Goal: Transaction & Acquisition: Purchase product/service

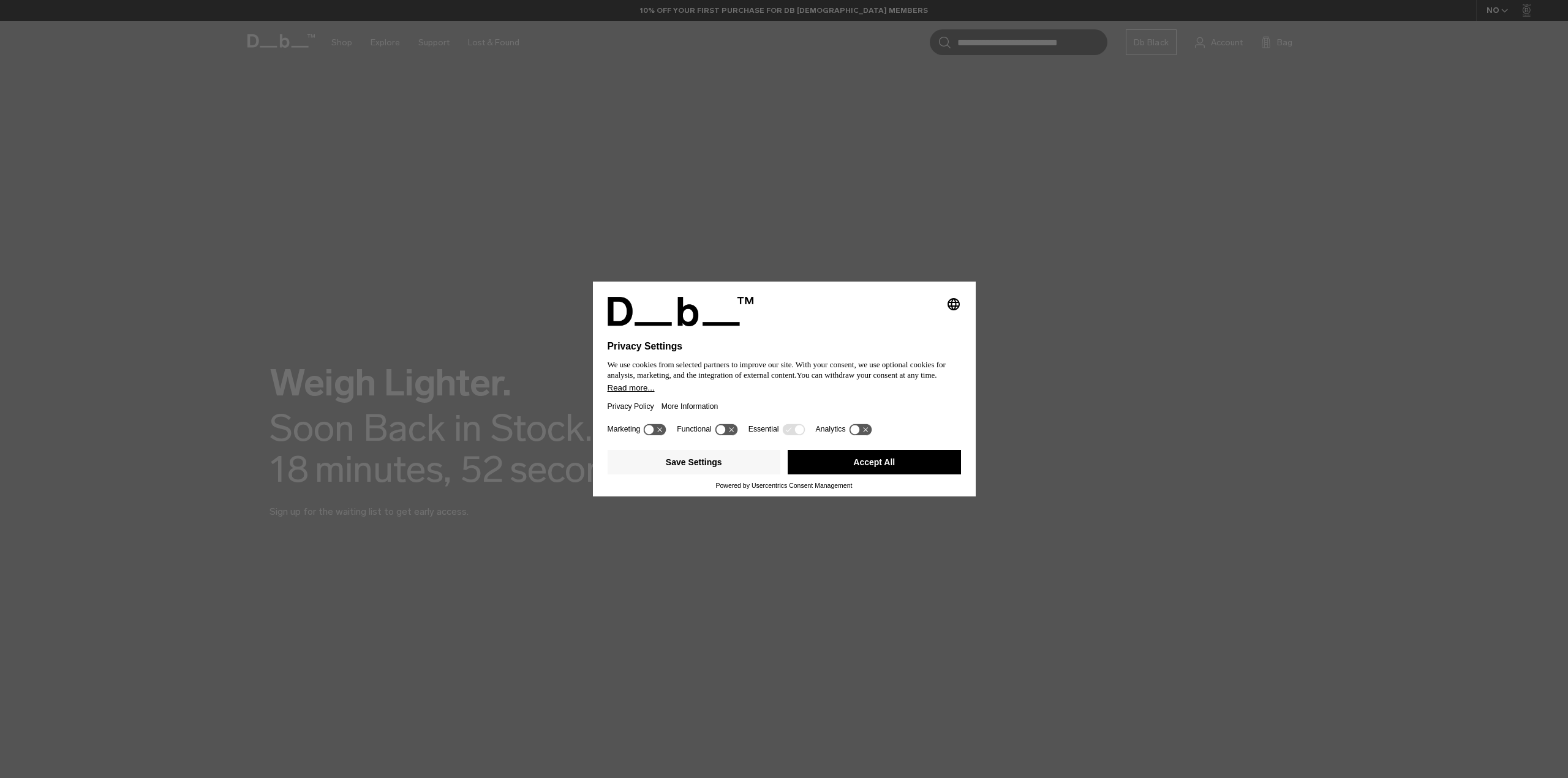
drag, startPoint x: 871, startPoint y: 464, endPoint x: 900, endPoint y: 431, distance: 43.9
click at [871, 465] on button "Accept All" at bounding box center [874, 462] width 173 height 25
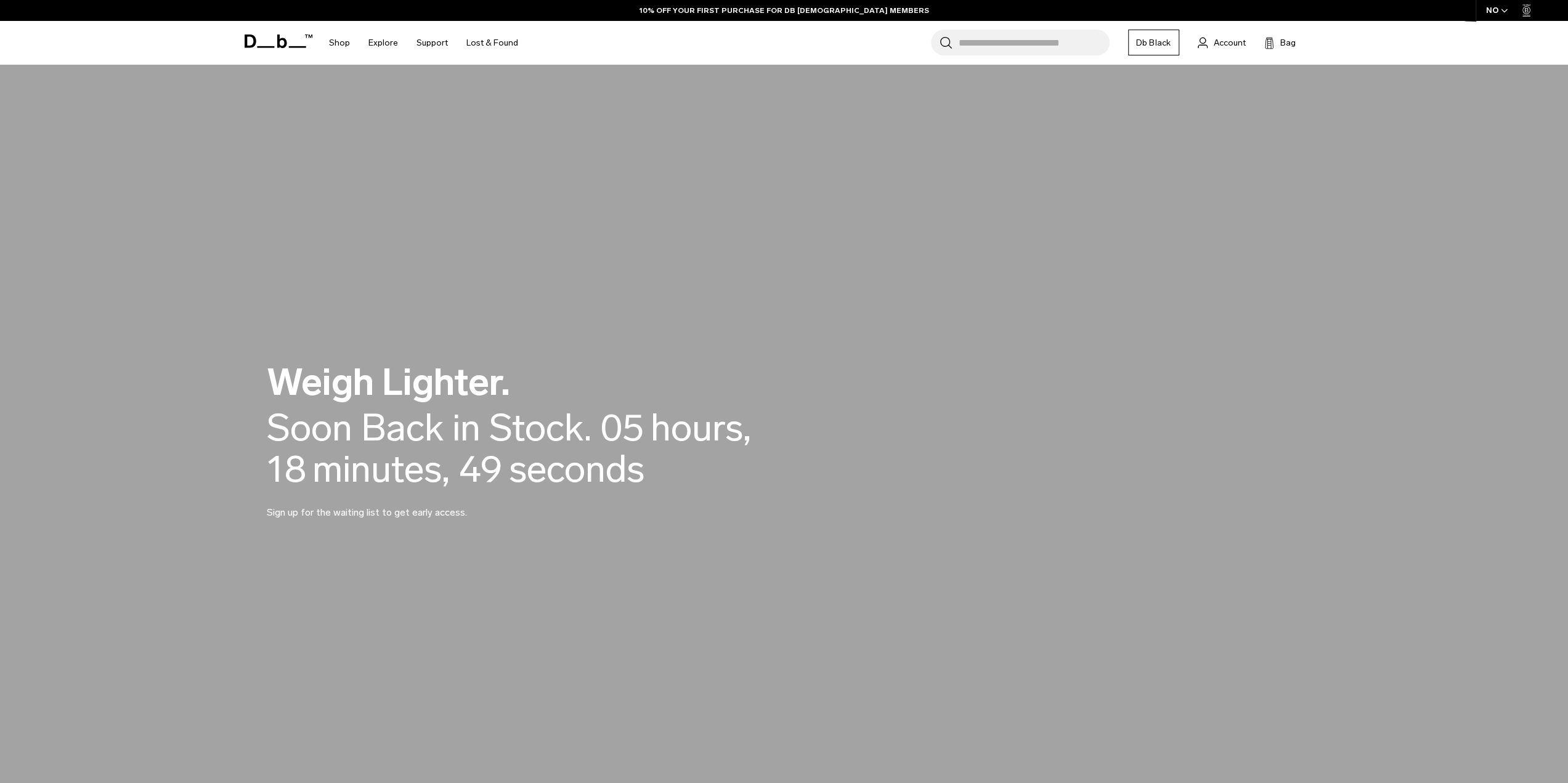
click at [1502, 9] on icon "button" at bounding box center [1504, 11] width 7 height 4
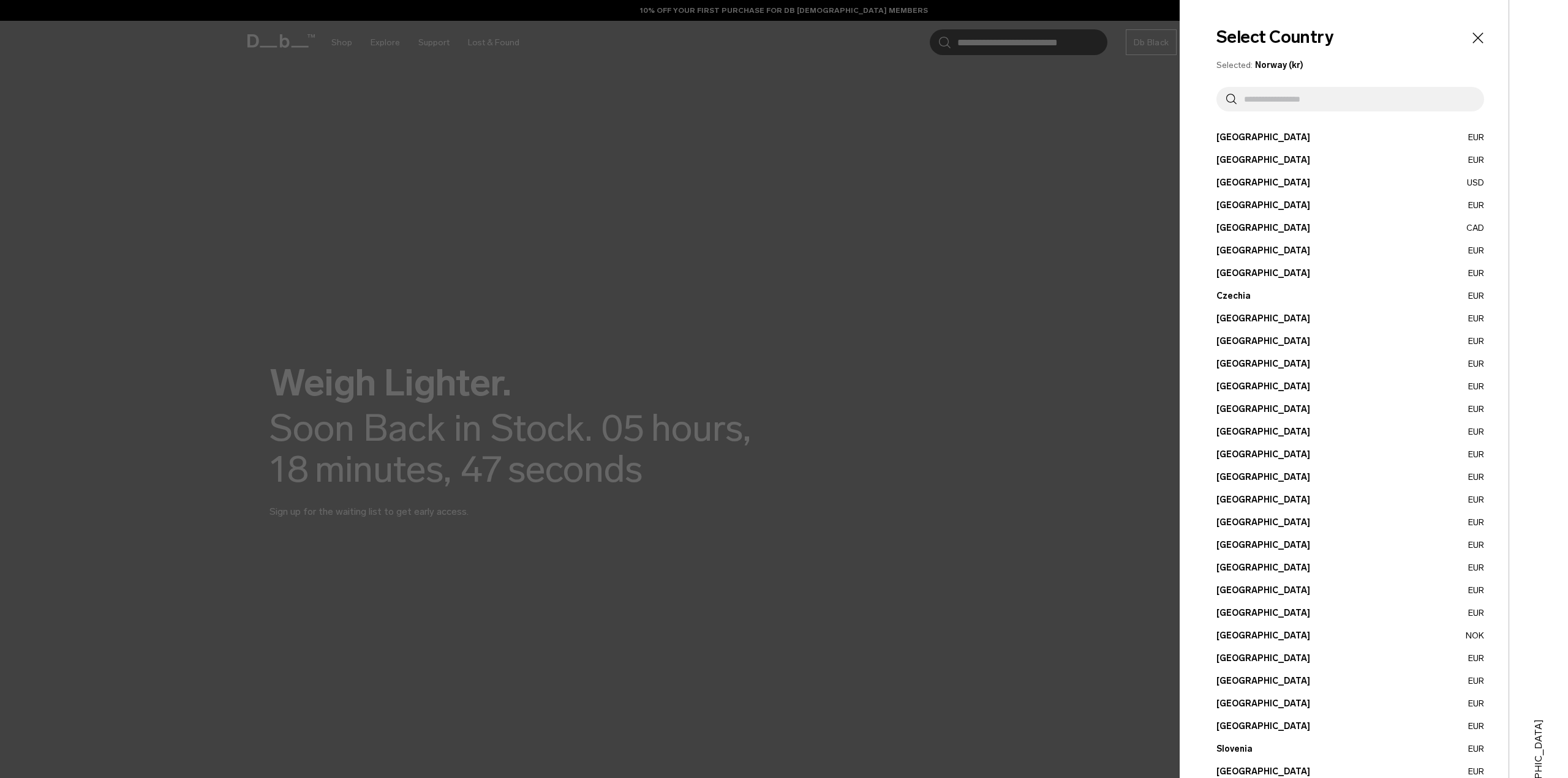
click at [1085, 188] on div at bounding box center [784, 389] width 1568 height 778
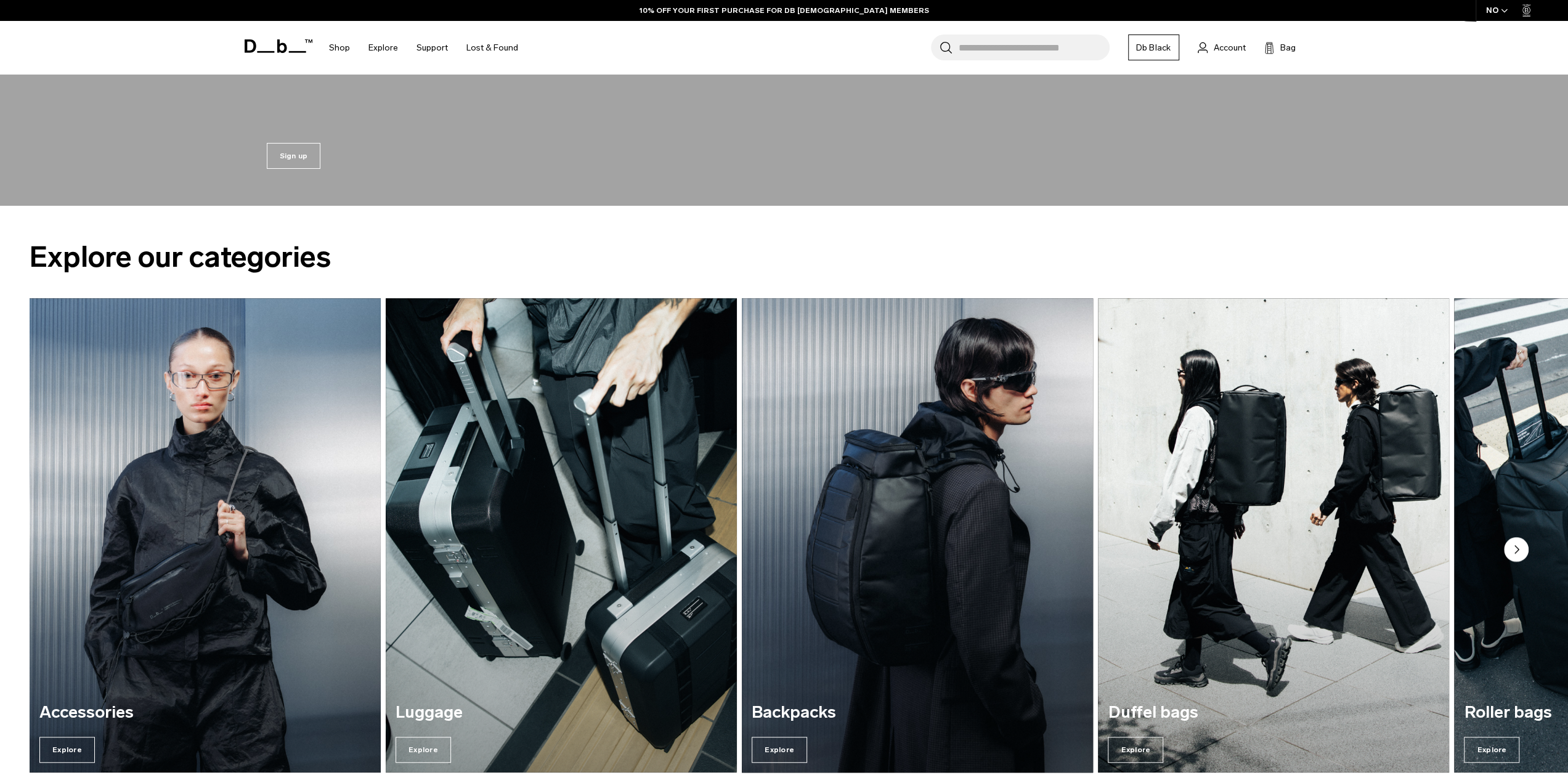
scroll to position [3080, 0]
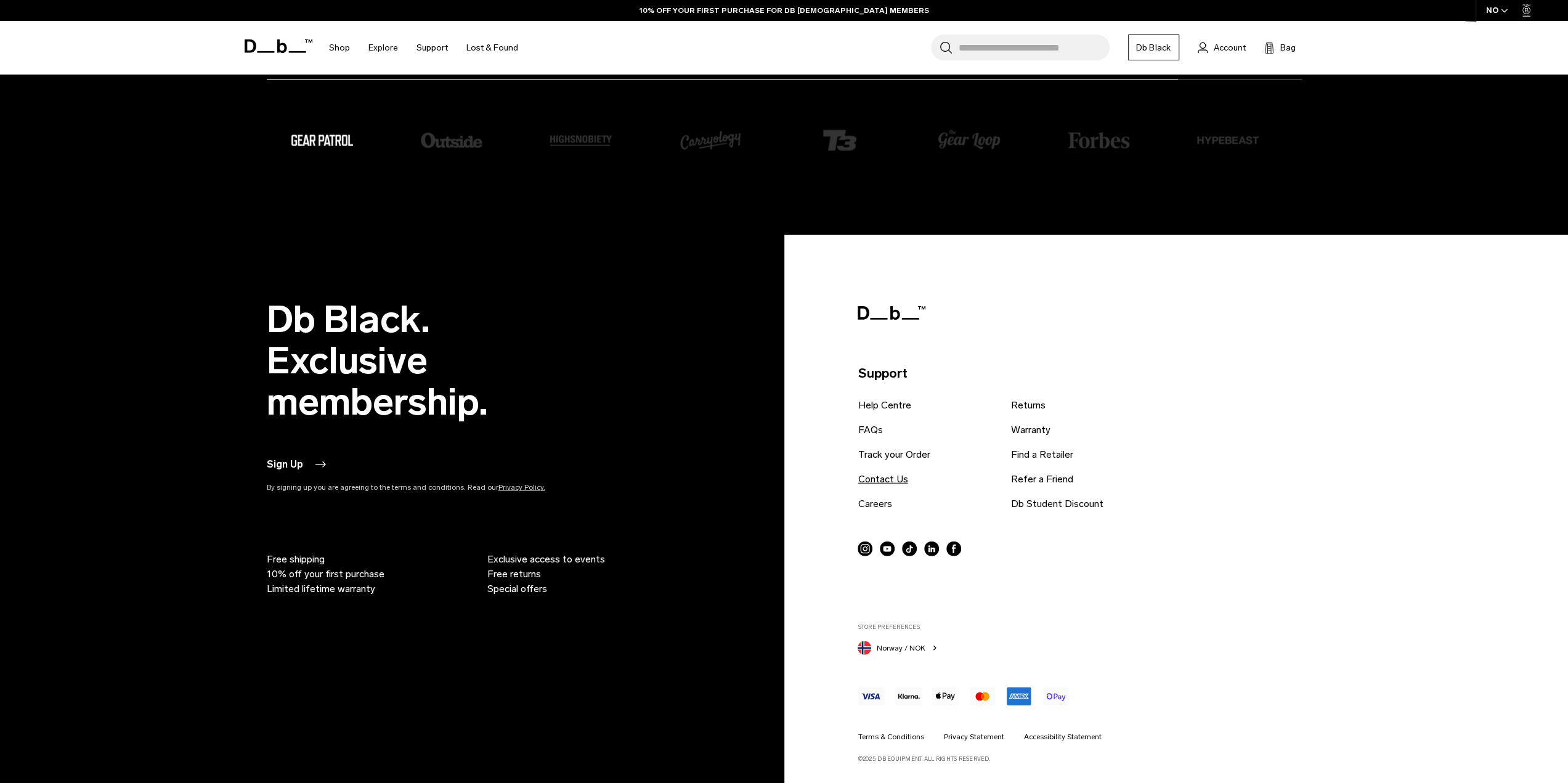
click at [895, 476] on link "Contact Us" at bounding box center [882, 479] width 50 height 14
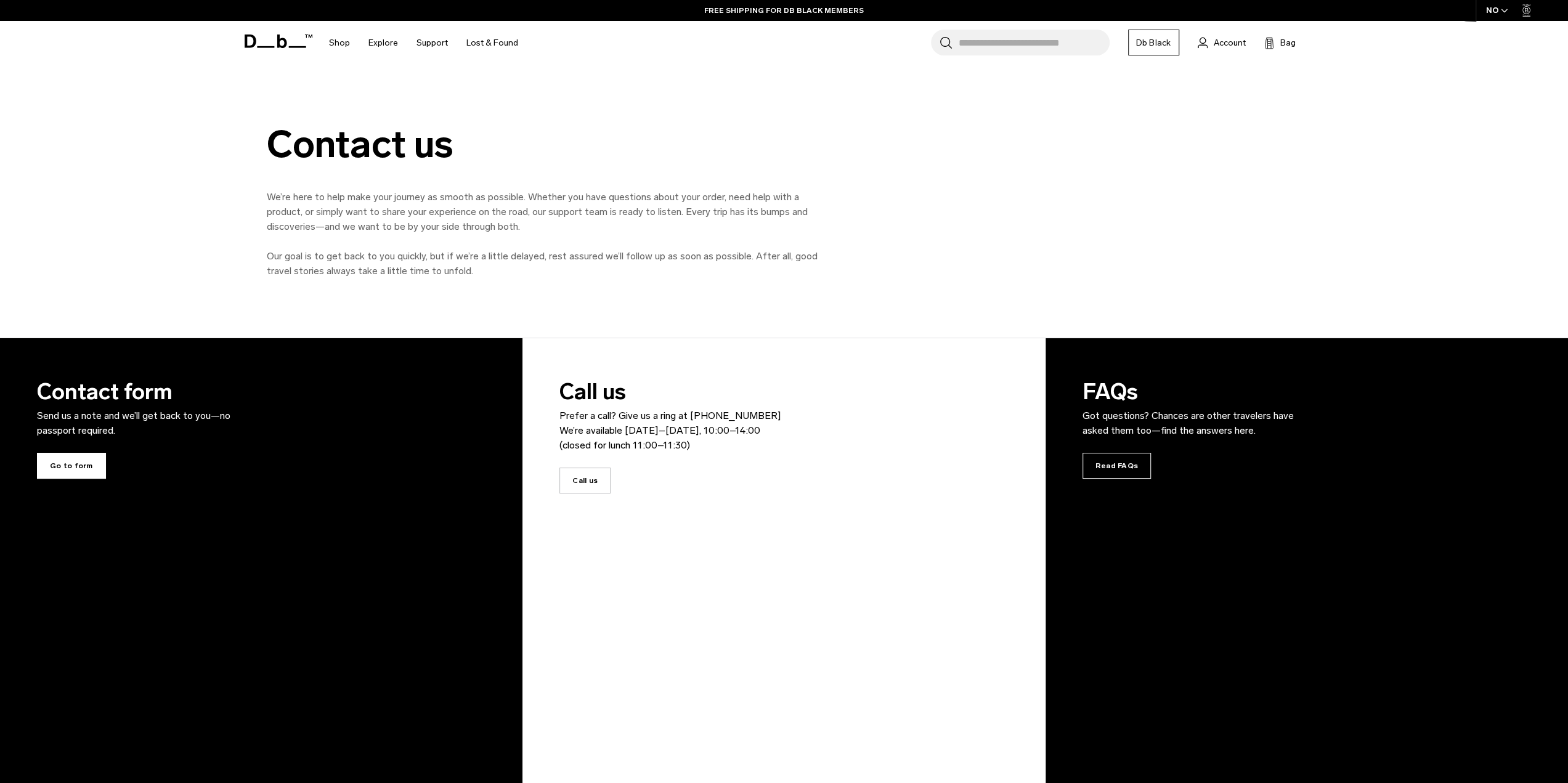
click at [74, 468] on span "Go to form" at bounding box center [72, 466] width 69 height 26
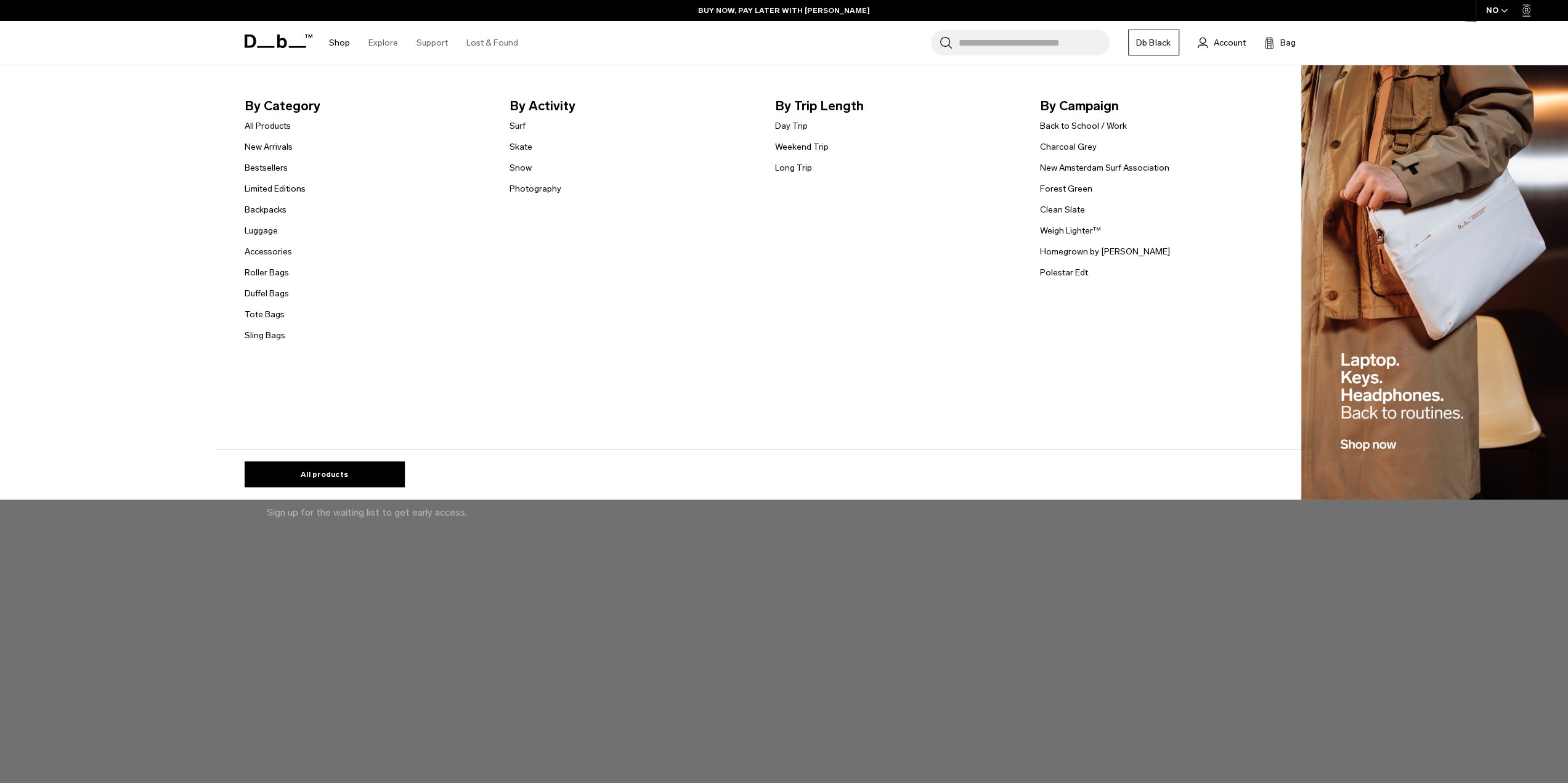
click at [336, 41] on link "Shop" at bounding box center [339, 43] width 21 height 44
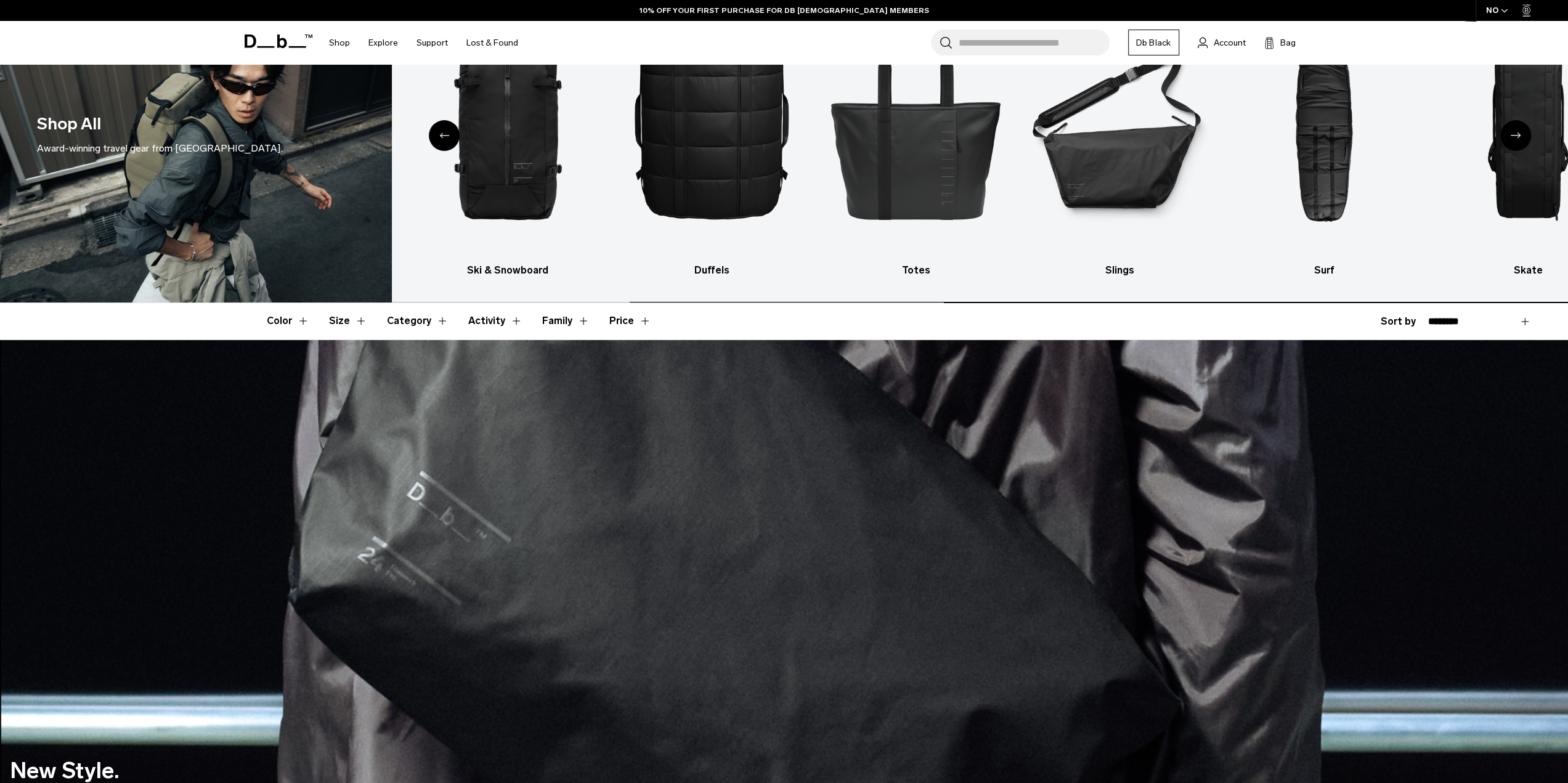
scroll to position [308, 0]
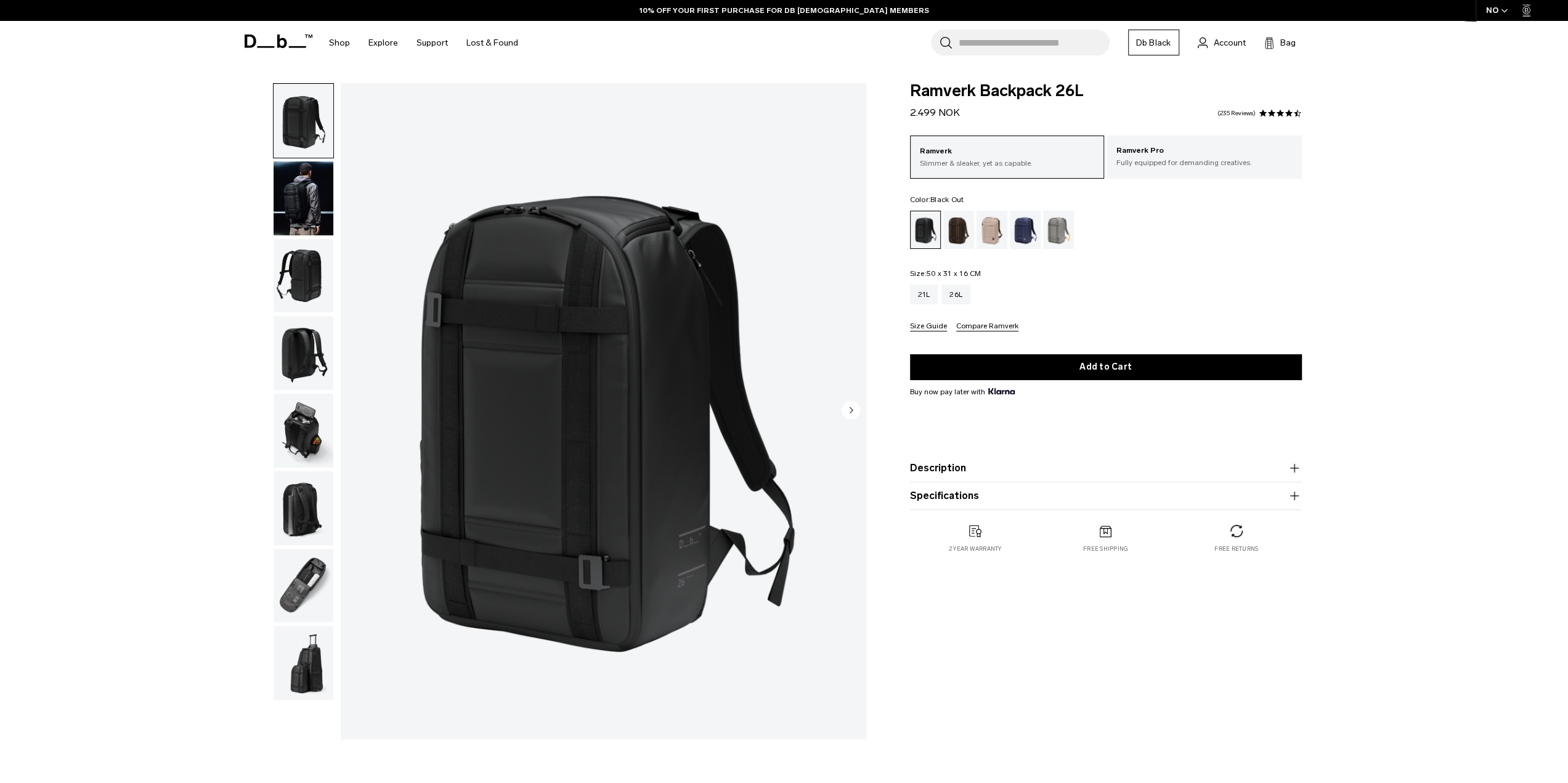
click at [847, 410] on circle "Next slide" at bounding box center [851, 409] width 19 height 19
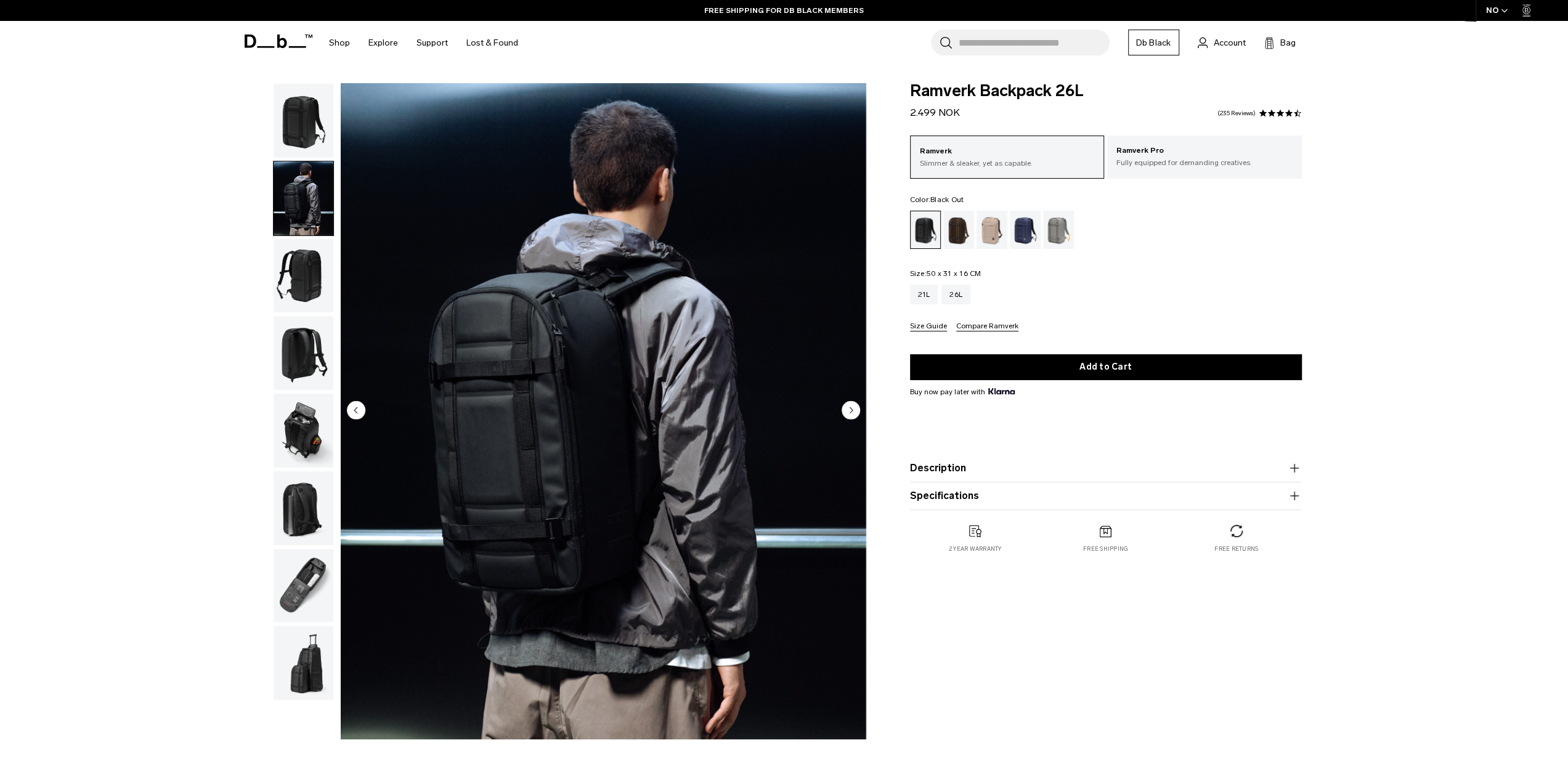
click at [847, 410] on circle "Next slide" at bounding box center [851, 409] width 19 height 19
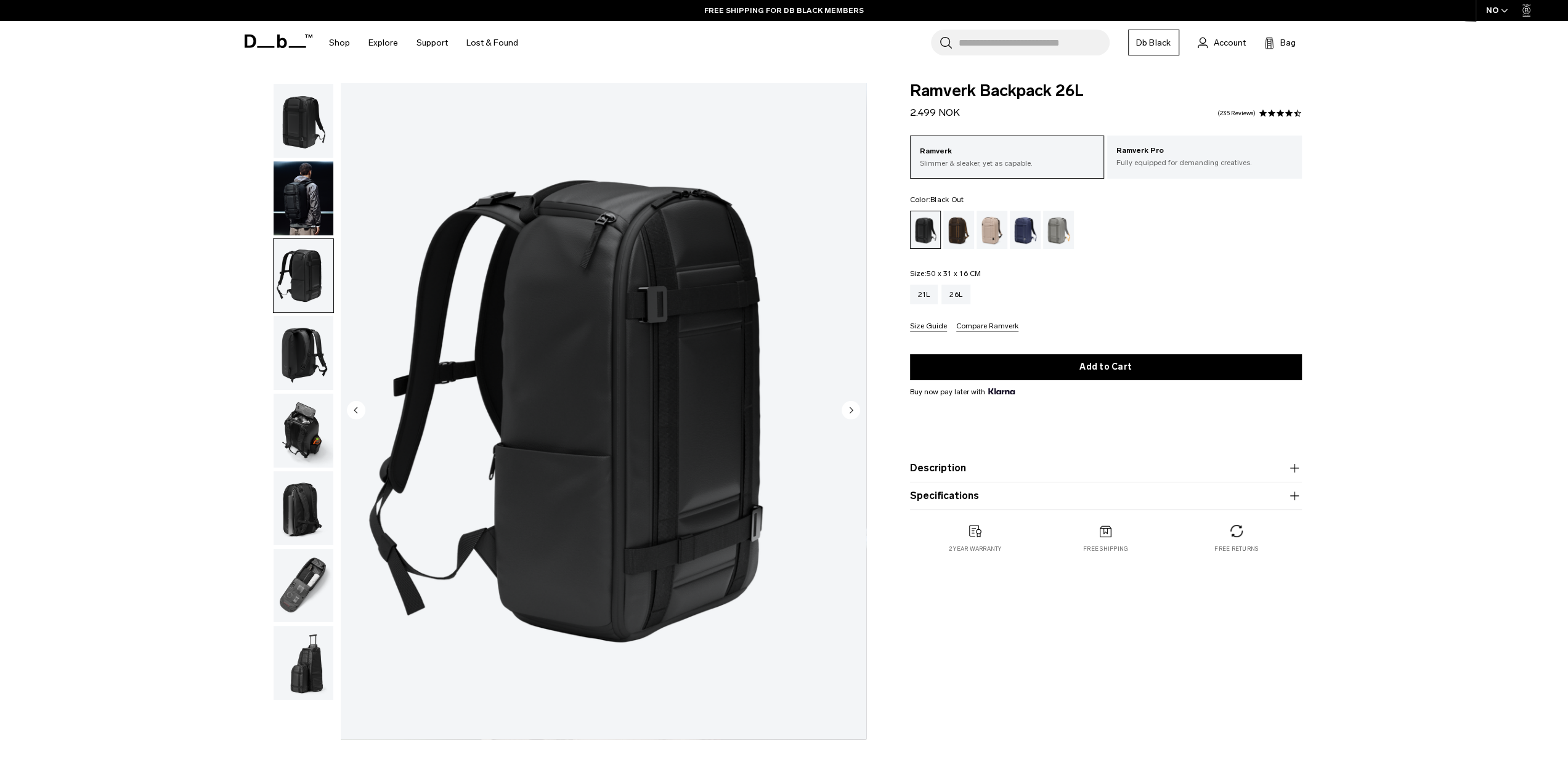
click at [847, 410] on circle "Next slide" at bounding box center [851, 409] width 19 height 19
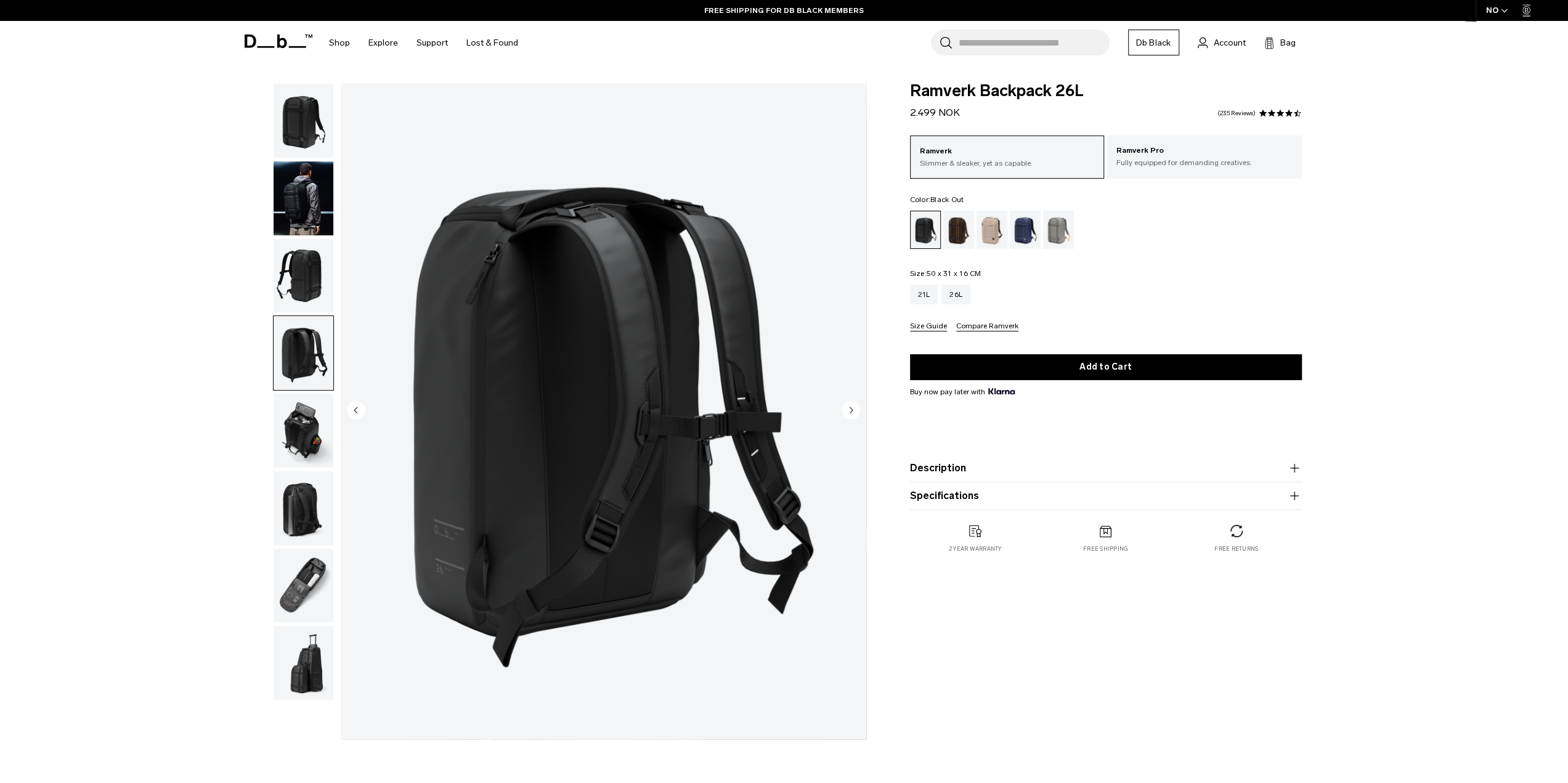
click at [847, 410] on circle "Next slide" at bounding box center [851, 409] width 19 height 19
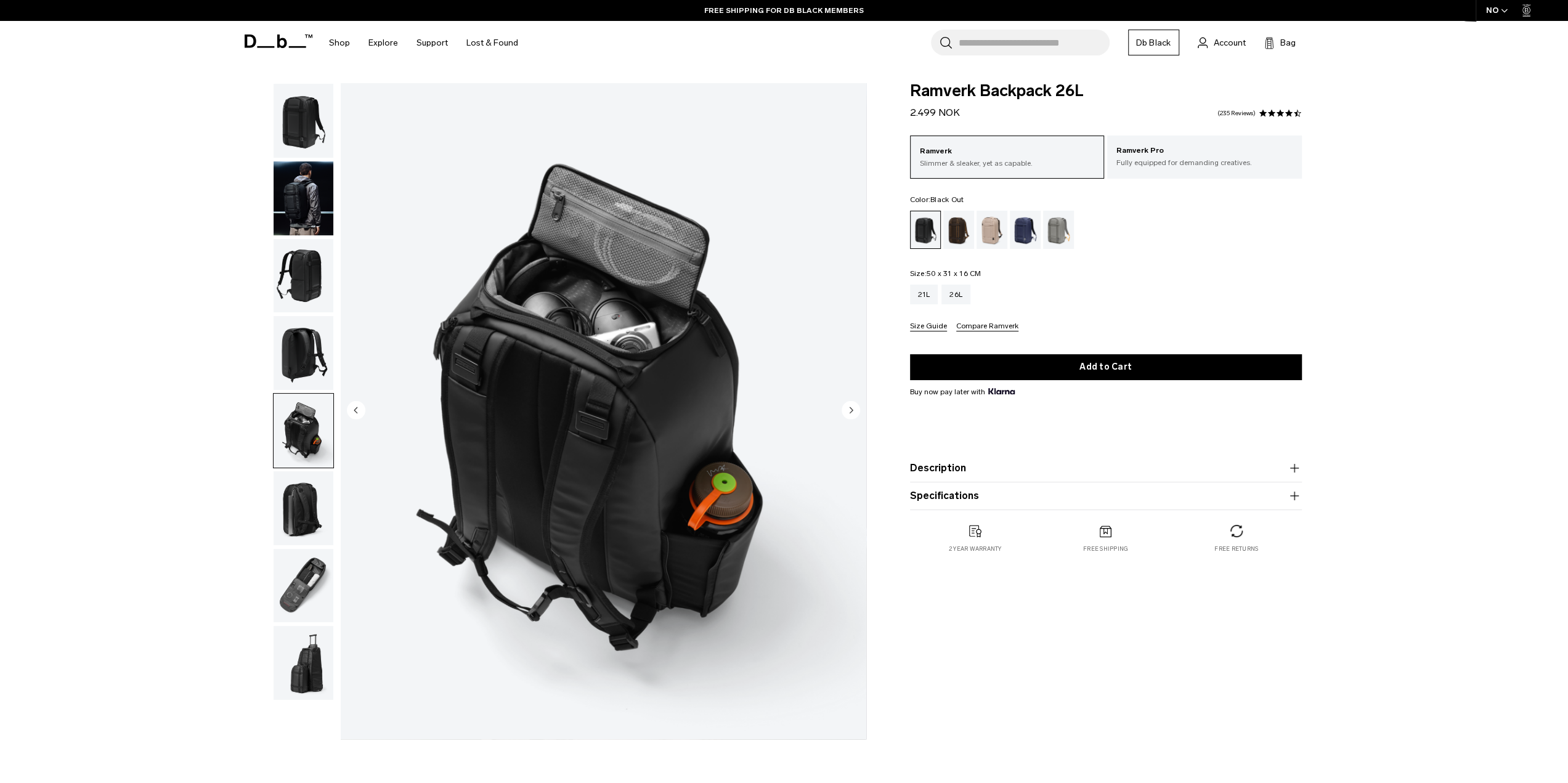
click at [847, 410] on circle "Next slide" at bounding box center [851, 409] width 19 height 19
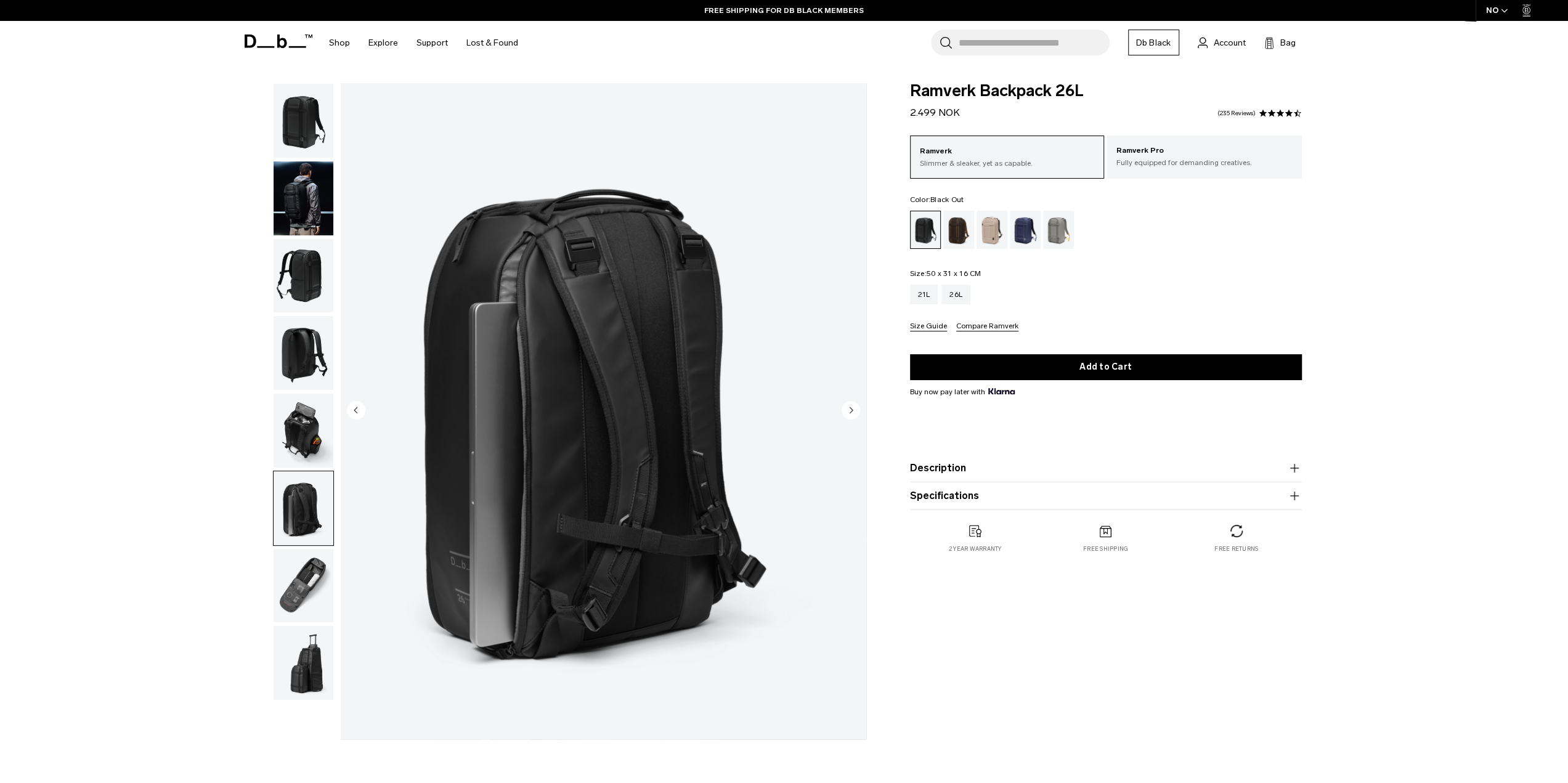
click at [847, 410] on circle "Next slide" at bounding box center [851, 409] width 19 height 19
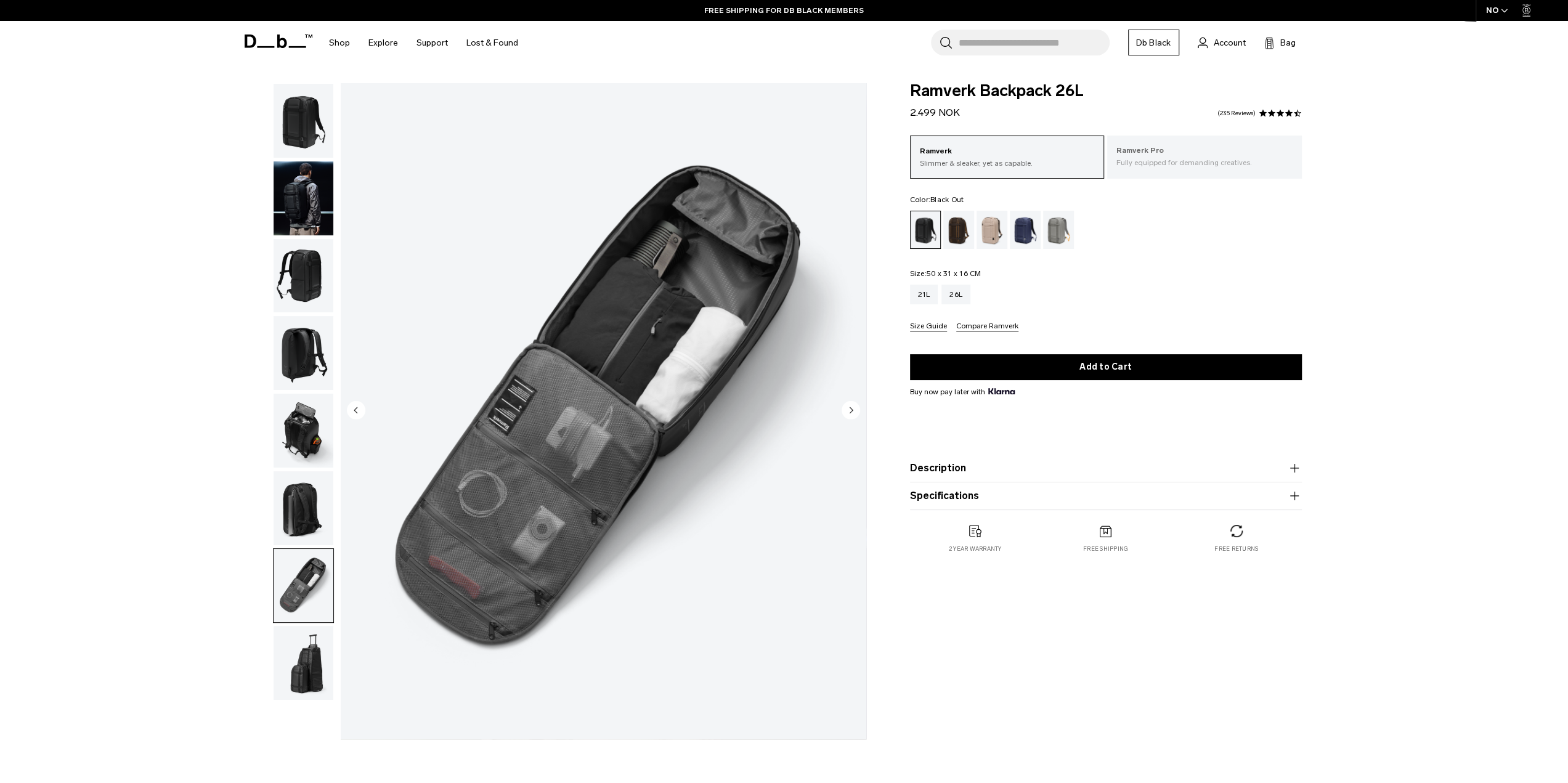
click at [1162, 151] on p "Ramverk Pro" at bounding box center [1204, 151] width 176 height 12
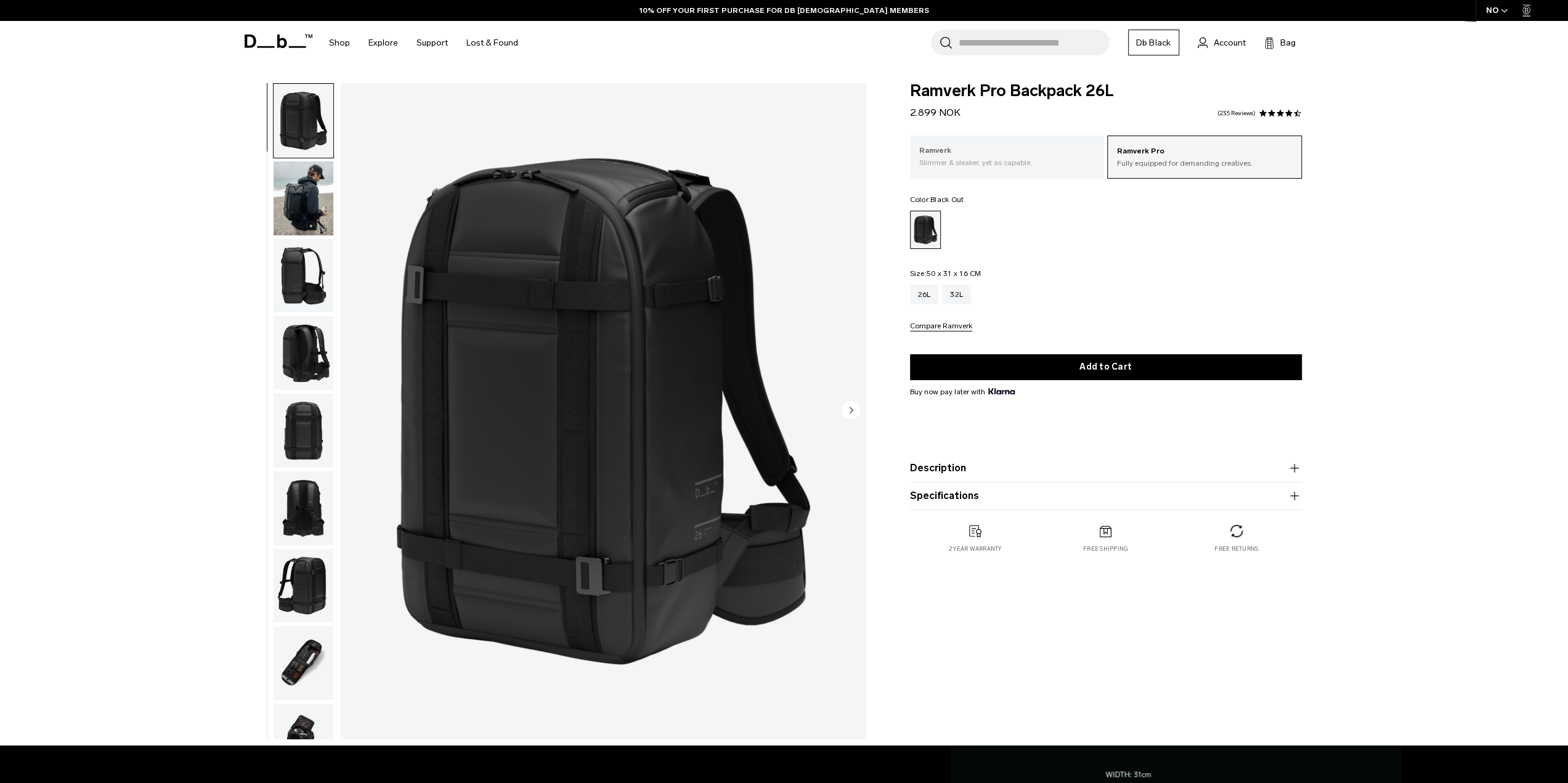
click at [1058, 158] on p "Slimmer & sleaker, yet as capable." at bounding box center [1007, 162] width 176 height 11
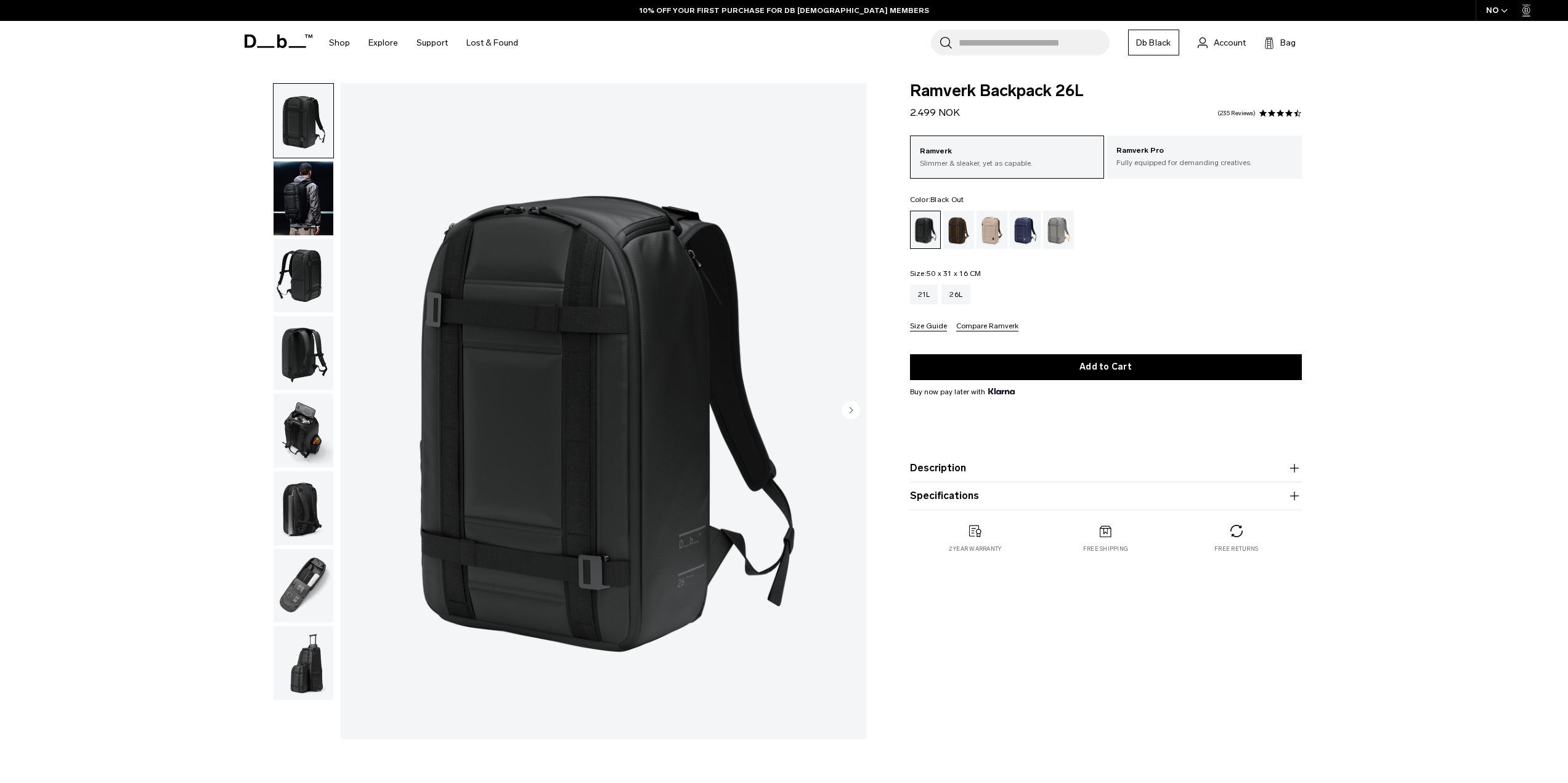
click at [904, 95] on div "Ramverk Backpack 26L 2.499 NOK 4.5 star rating 235 Reviews Ramverk Slimmer & sl…" at bounding box center [1105, 330] width 466 height 495
